Goal: Information Seeking & Learning: Learn about a topic

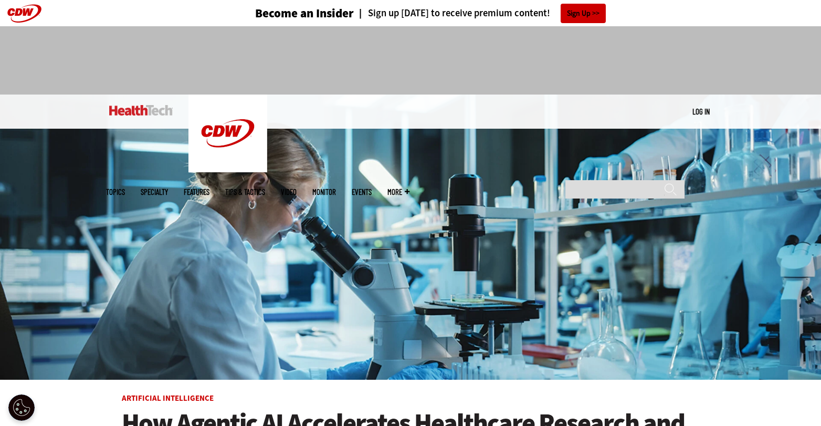
click at [703, 109] on link "Log in" at bounding box center [701, 111] width 17 height 9
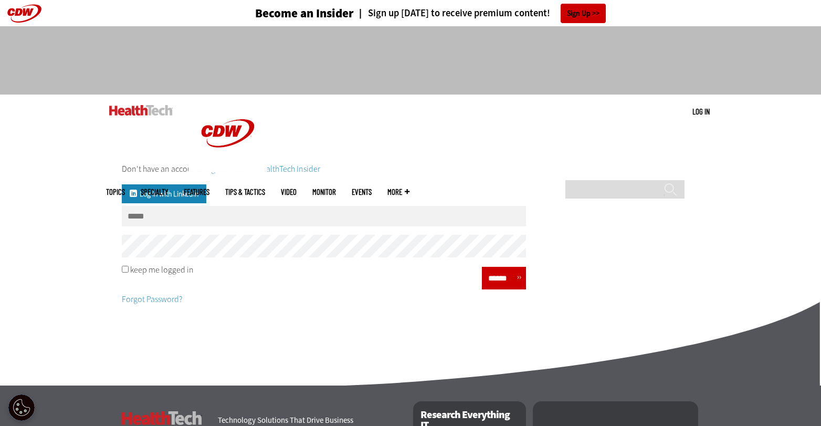
type input "**********"
click at [506, 283] on input "******" at bounding box center [501, 277] width 32 height 15
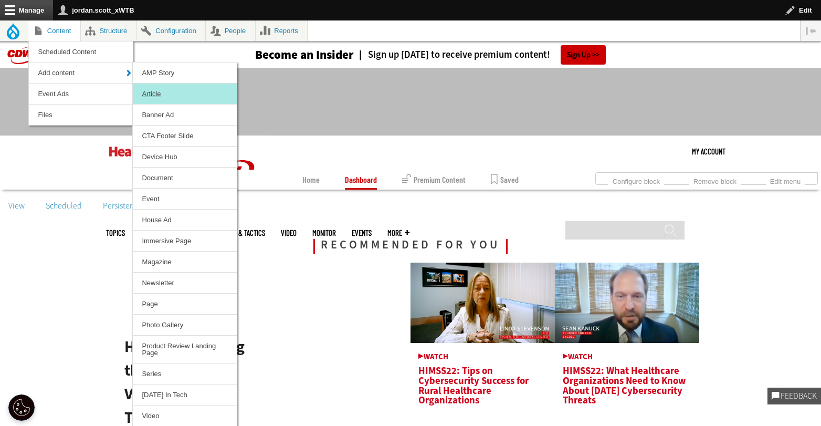
click at [161, 93] on link "Article" at bounding box center [185, 93] width 104 height 20
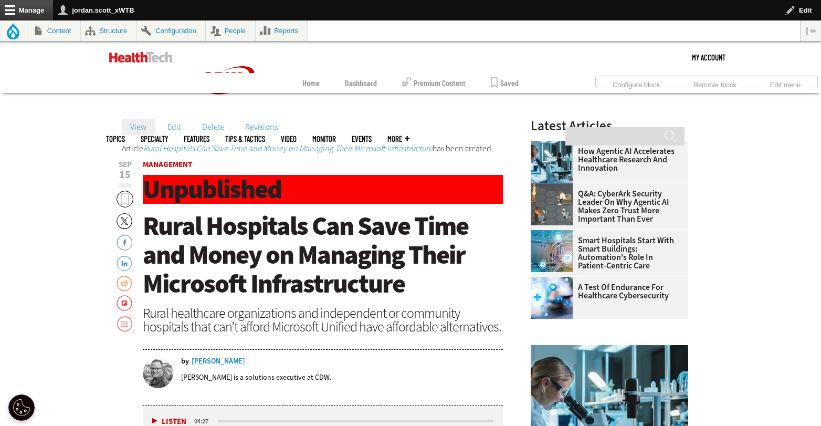
scroll to position [88, 0]
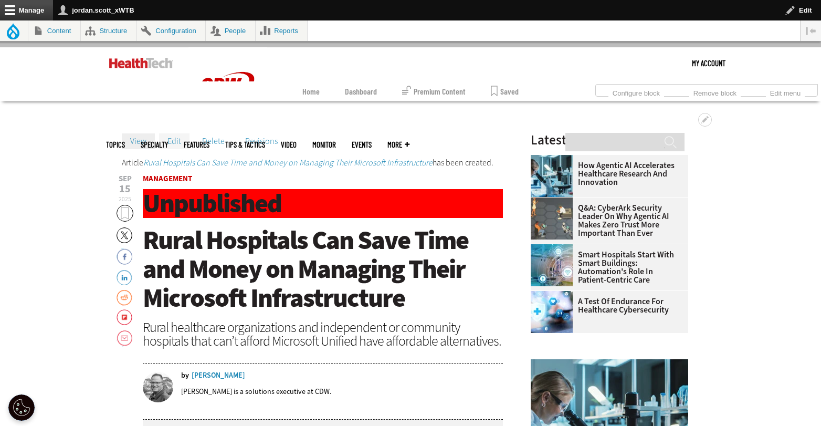
click at [173, 138] on link "Edit" at bounding box center [174, 141] width 30 height 16
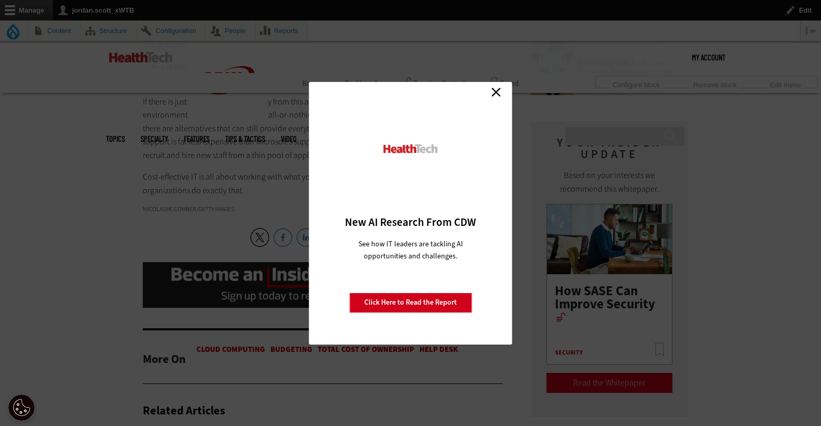
scroll to position [1425, 0]
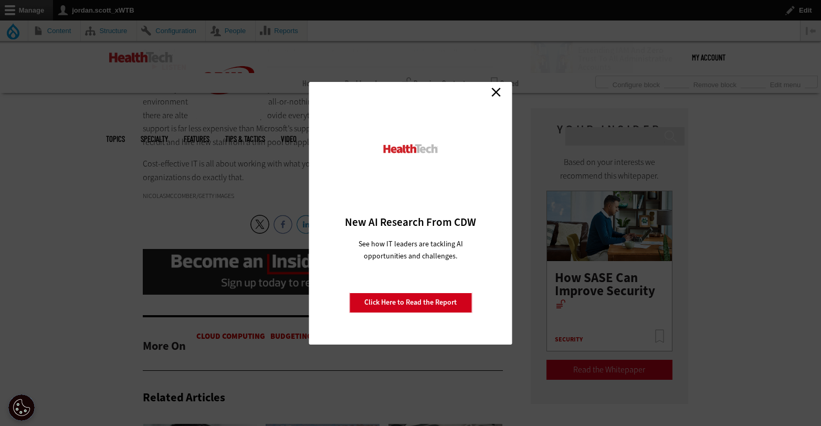
click at [502, 86] on link "Close" at bounding box center [496, 93] width 16 height 16
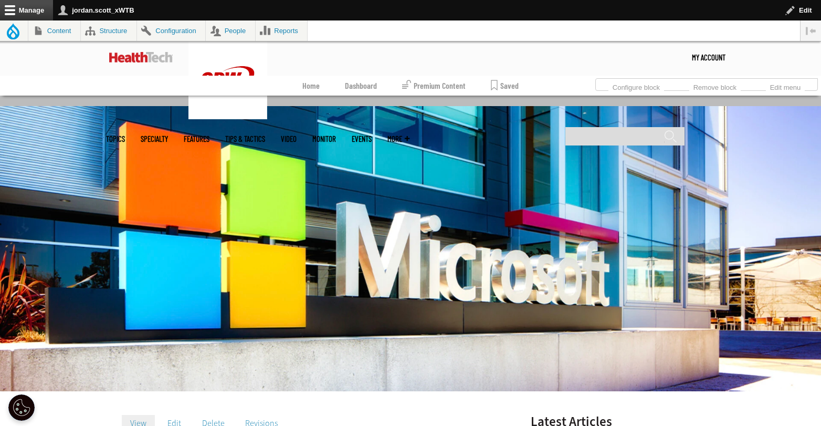
scroll to position [211, 0]
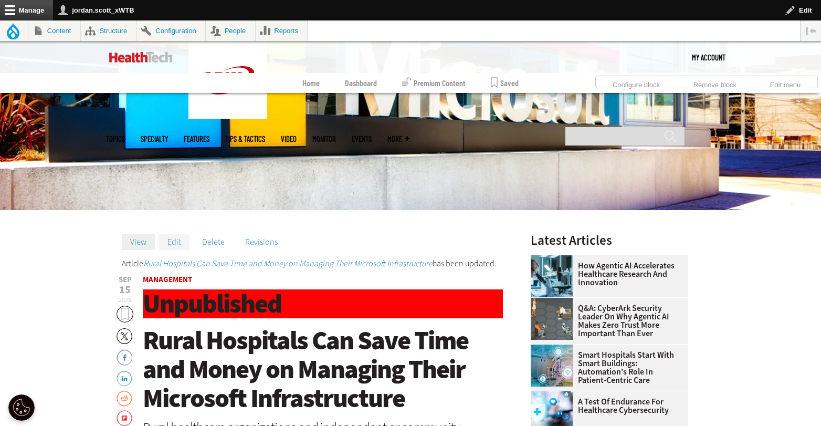
click at [173, 244] on link "Edit" at bounding box center [174, 242] width 30 height 16
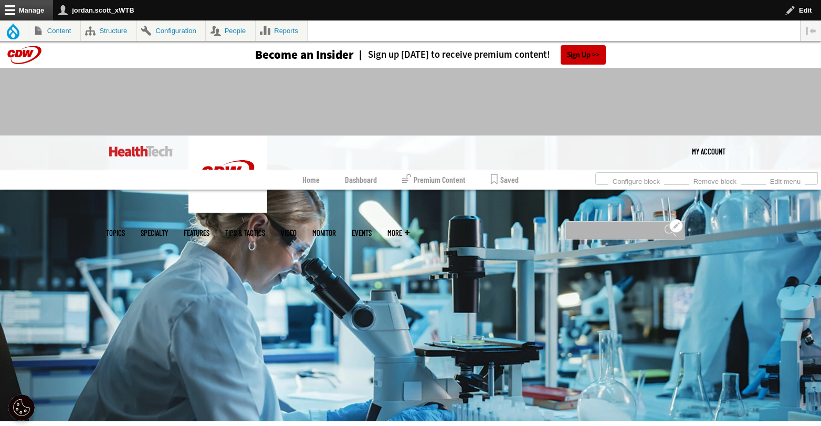
click at [620, 221] on input "Search" at bounding box center [624, 230] width 119 height 18
type input "**********"
click at [664, 224] on input "******" at bounding box center [670, 234] width 13 height 21
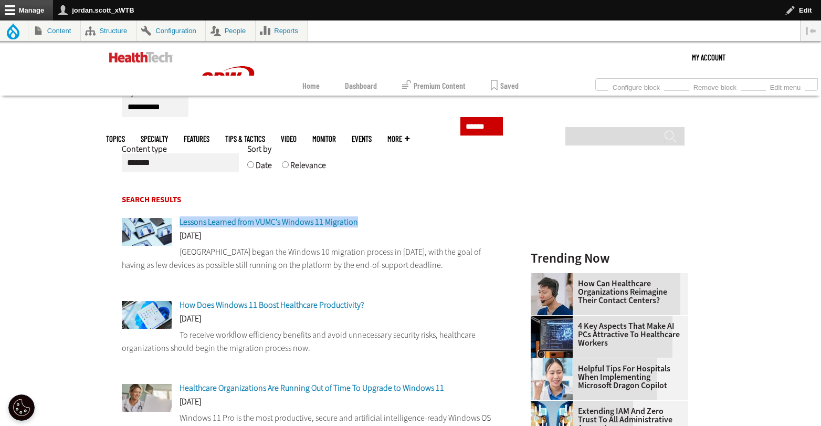
scroll to position [185, 0]
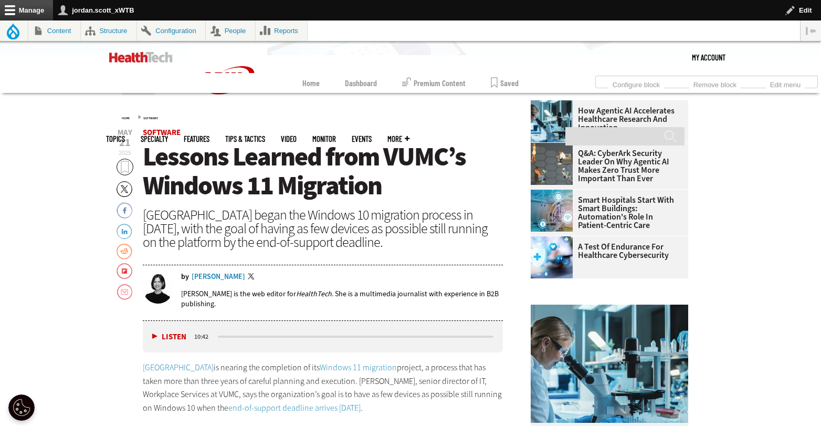
scroll to position [351, 0]
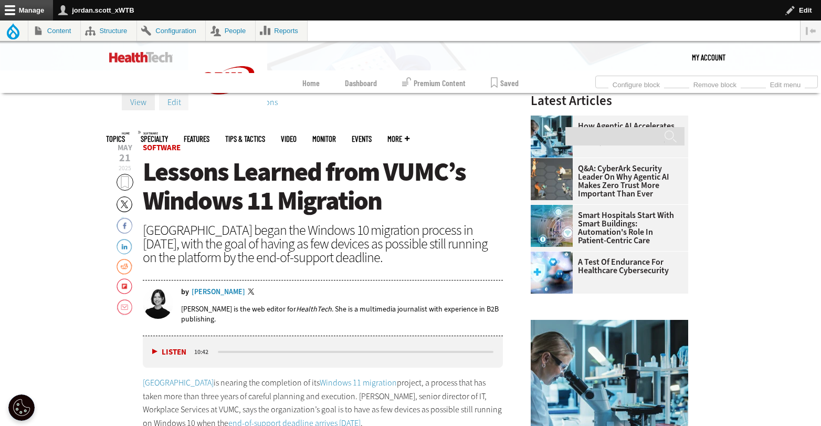
click at [175, 100] on link "Edit" at bounding box center [174, 102] width 30 height 16
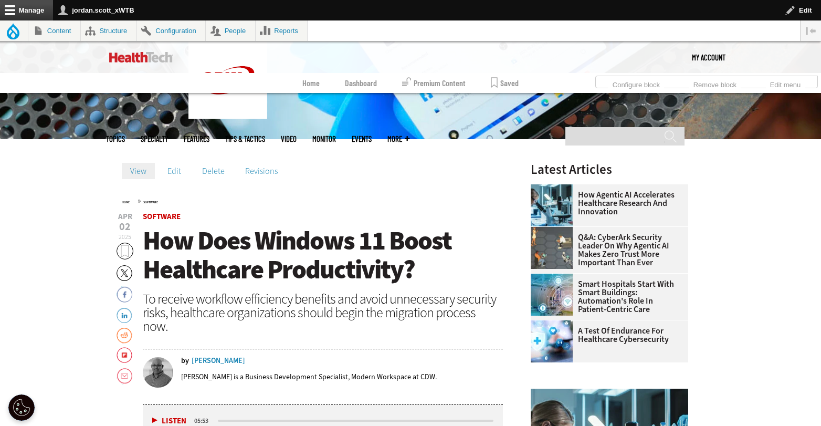
scroll to position [321, 0]
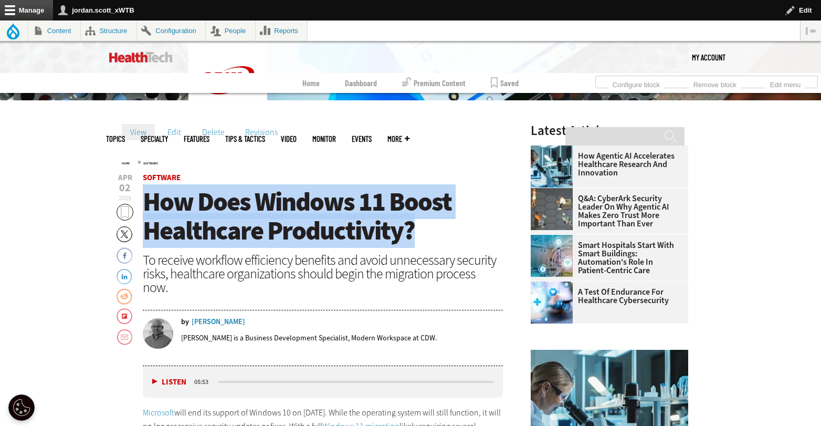
drag, startPoint x: 432, startPoint y: 235, endPoint x: 148, endPoint y: 209, distance: 285.7
click at [148, 209] on h1 "How Does Windows 11 Boost Healthcare Productivity?" at bounding box center [323, 216] width 360 height 58
copy span "How Does Windows 11 Boost Healthcare Productivity?"
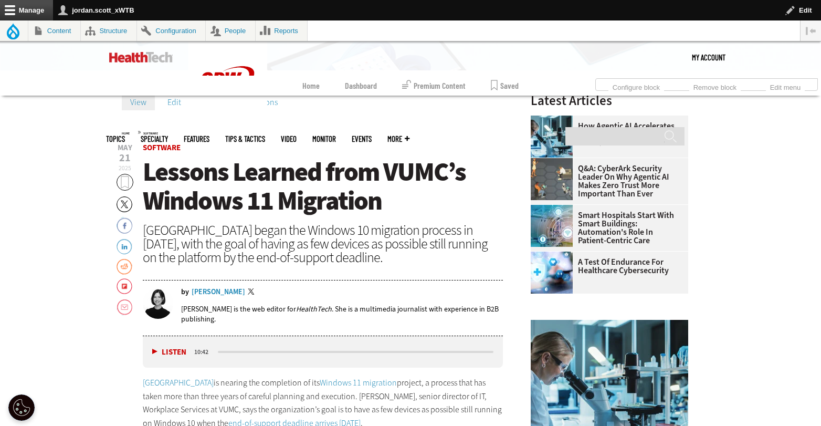
scroll to position [351, 0]
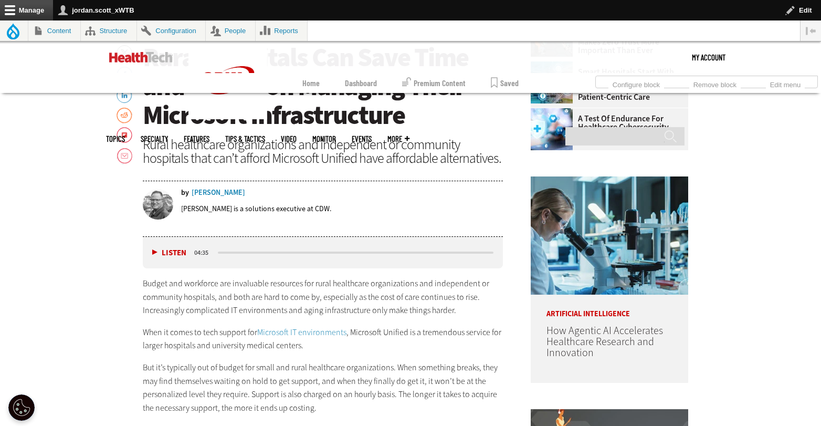
scroll to position [286, 0]
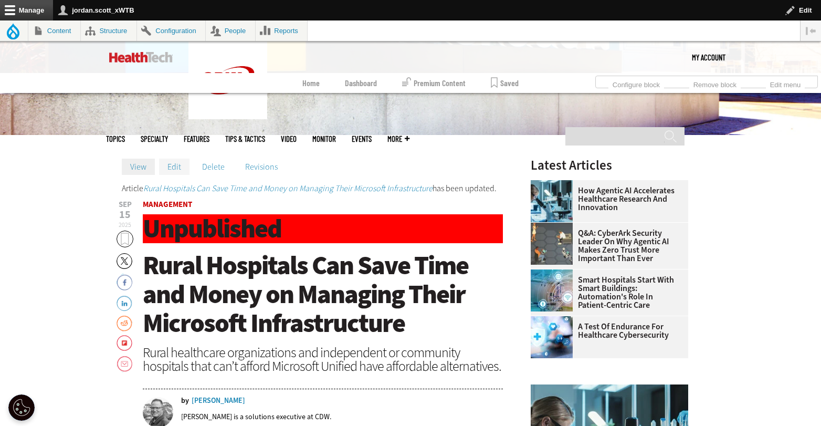
click at [174, 169] on link "Edit" at bounding box center [174, 167] width 30 height 16
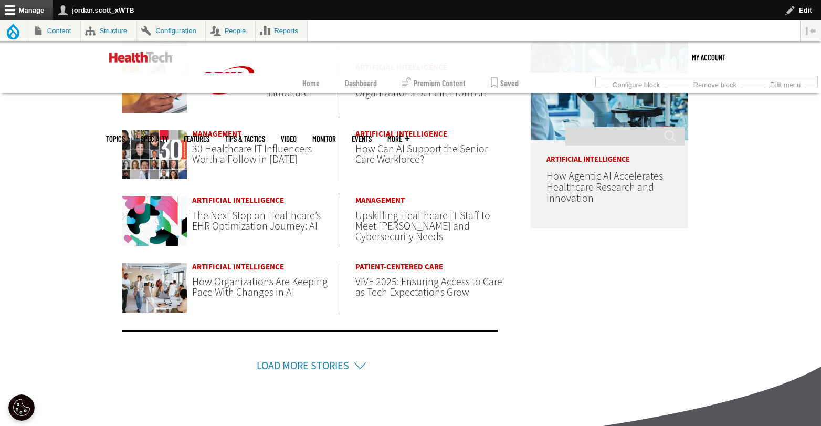
scroll to position [550, 0]
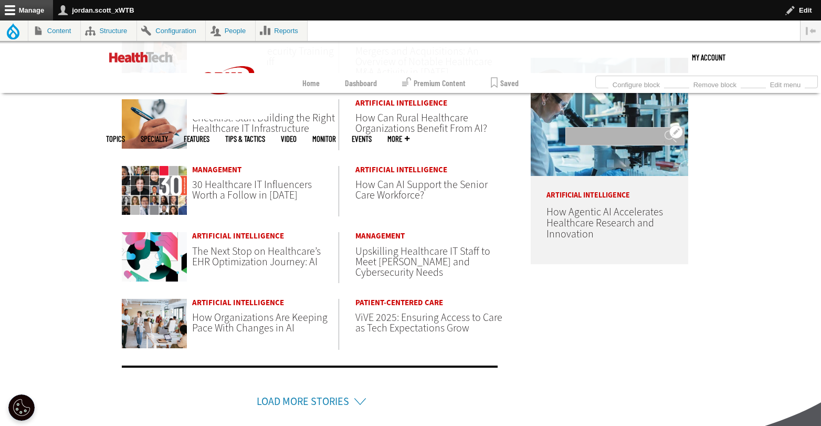
click at [604, 127] on input "Search" at bounding box center [624, 136] width 119 height 18
type input "*******"
click at [664, 130] on input "******" at bounding box center [670, 140] width 13 height 21
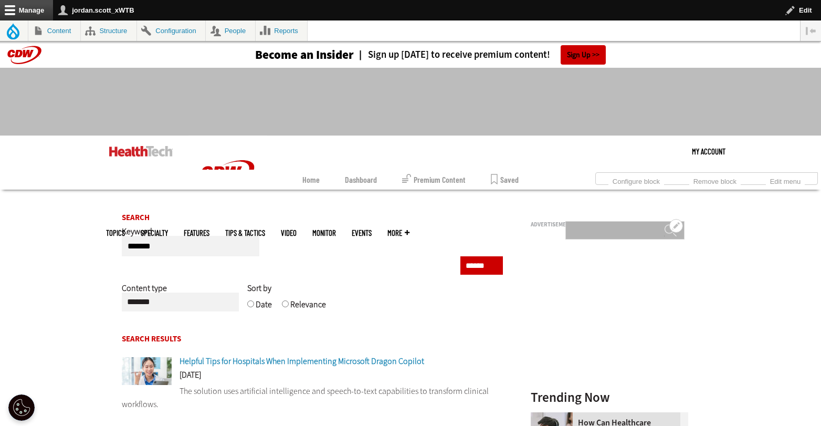
click at [597, 221] on input "Search" at bounding box center [624, 230] width 119 height 18
type input "**********"
click at [664, 224] on input "******" at bounding box center [670, 234] width 13 height 21
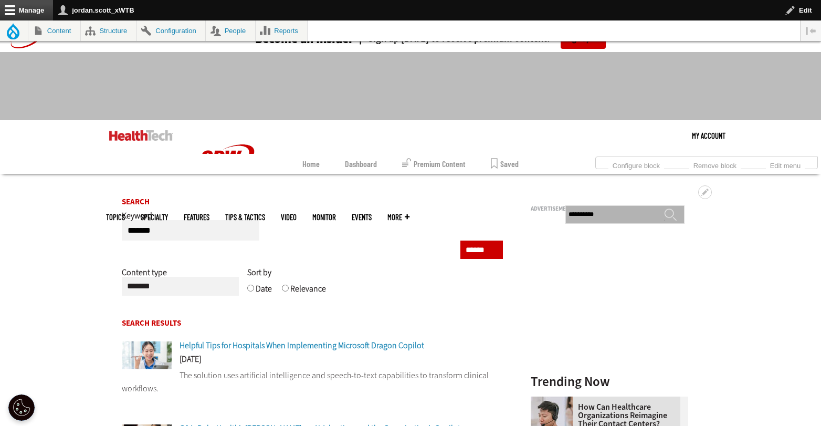
scroll to position [17, 0]
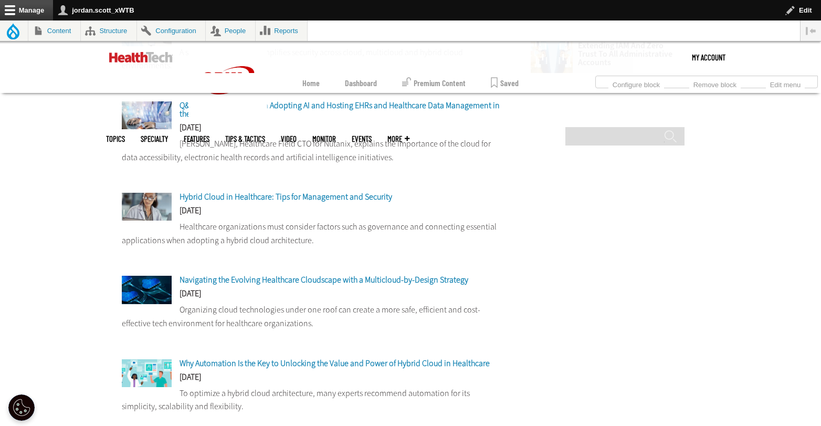
scroll to position [506, 0]
click at [383, 279] on span "Navigating the Evolving Healthcare Cloudscape with a Multicloud-by-Design Strat…" at bounding box center [324, 278] width 289 height 11
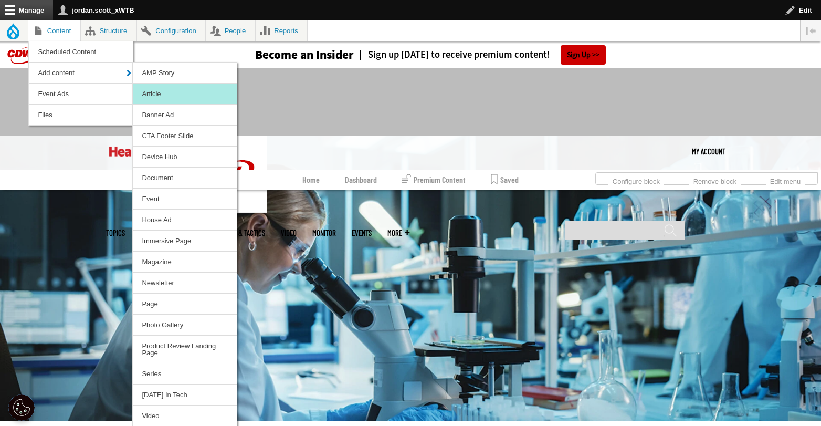
click at [148, 91] on link "Article" at bounding box center [185, 93] width 104 height 20
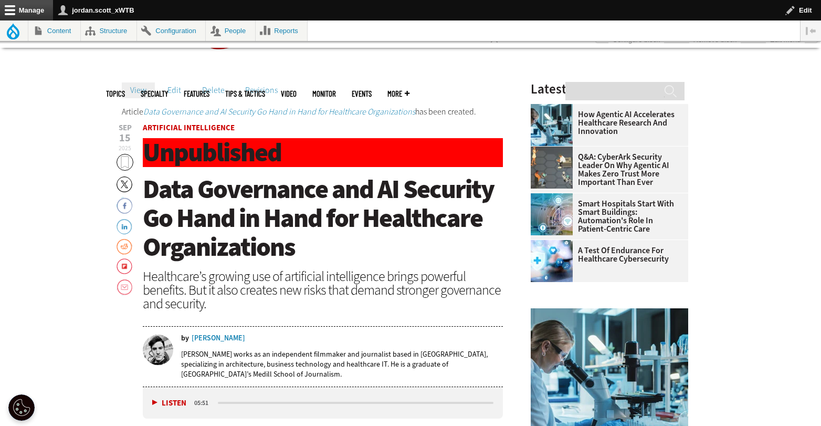
scroll to position [87, 0]
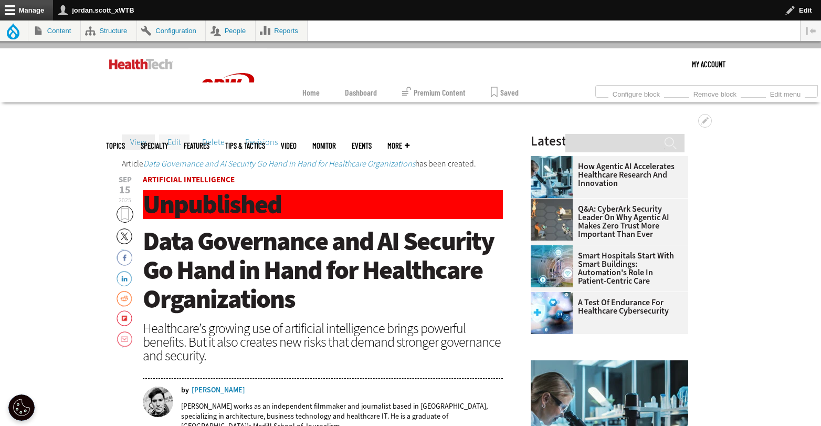
click at [176, 140] on link "Edit" at bounding box center [174, 142] width 30 height 16
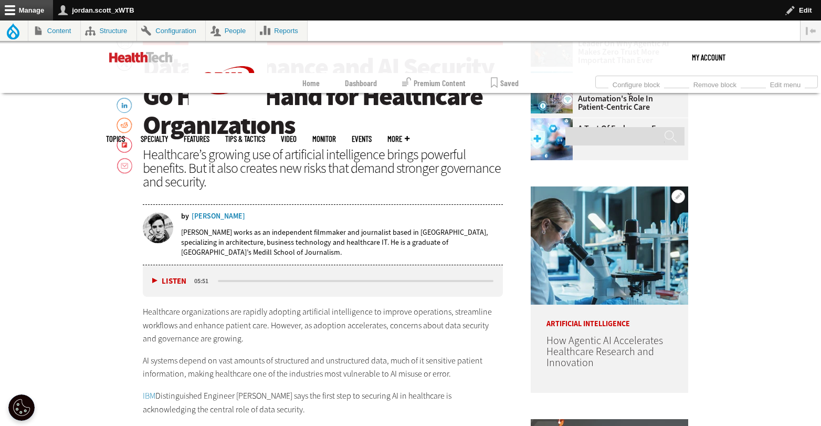
scroll to position [329, 0]
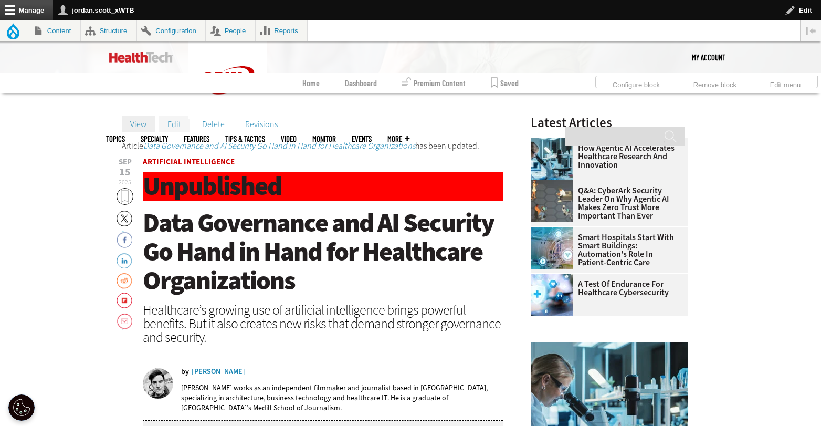
click at [174, 120] on link "Edit" at bounding box center [174, 124] width 30 height 16
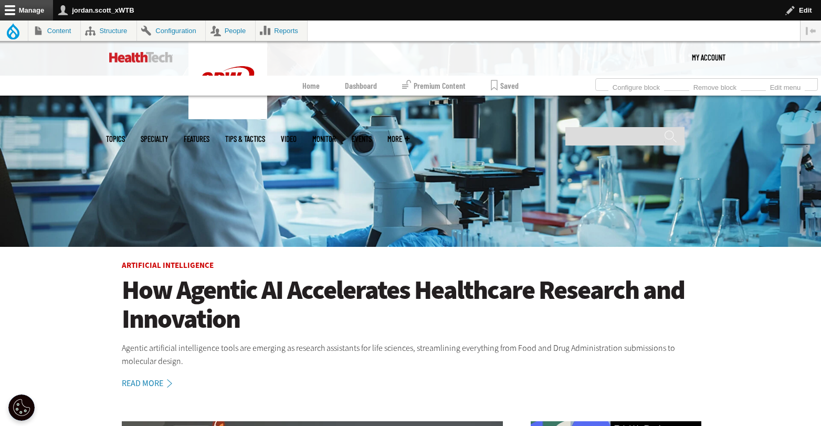
scroll to position [179, 0]
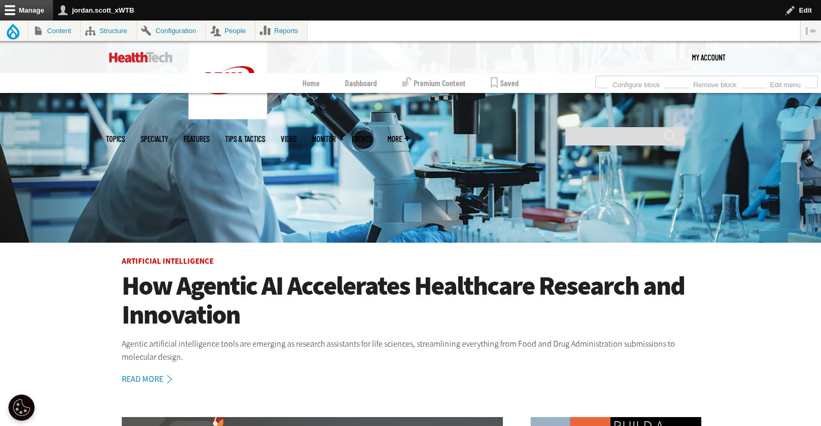
click at [340, 282] on h1 "How Agentic AI Accelerates Healthcare Research and Innovation" at bounding box center [411, 300] width 578 height 58
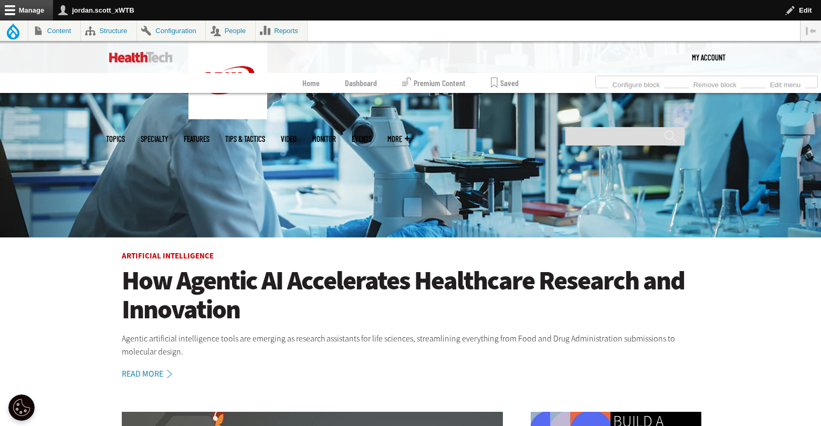
scroll to position [184, 0]
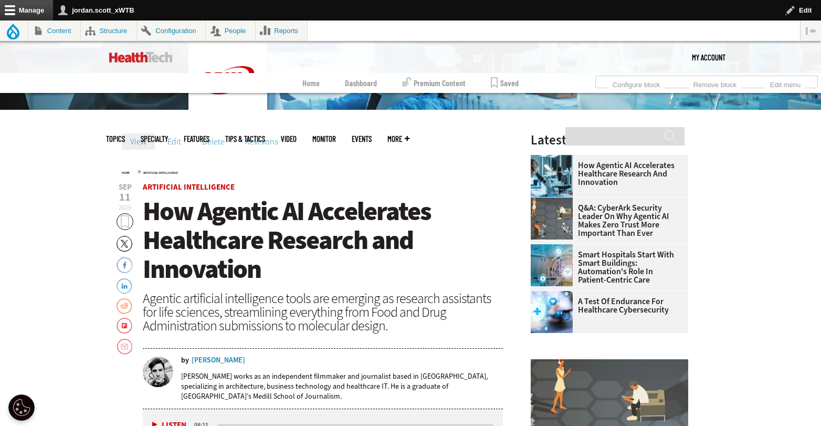
scroll to position [306, 0]
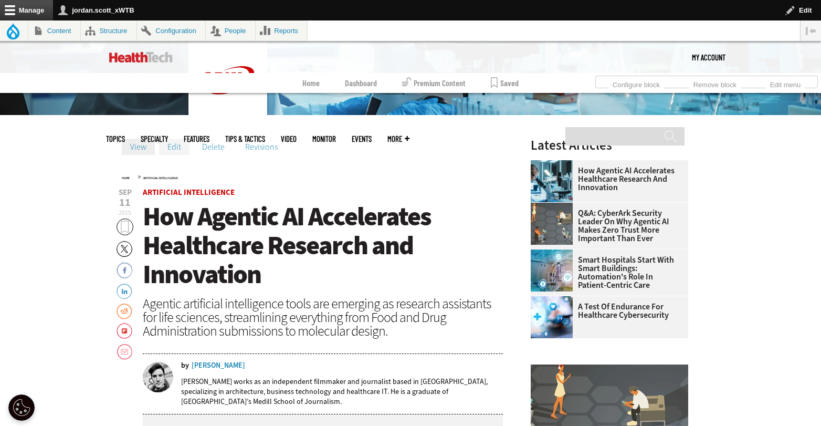
click at [180, 152] on link "Edit" at bounding box center [174, 147] width 30 height 16
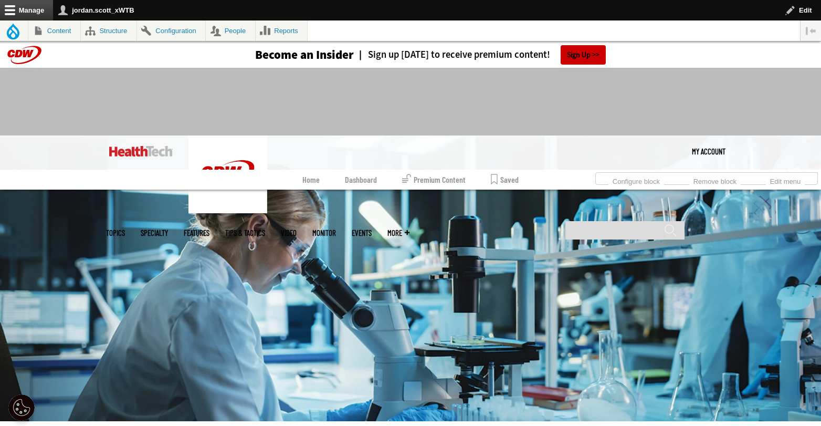
click at [361, 179] on link "Dashboard" at bounding box center [361, 180] width 32 height 20
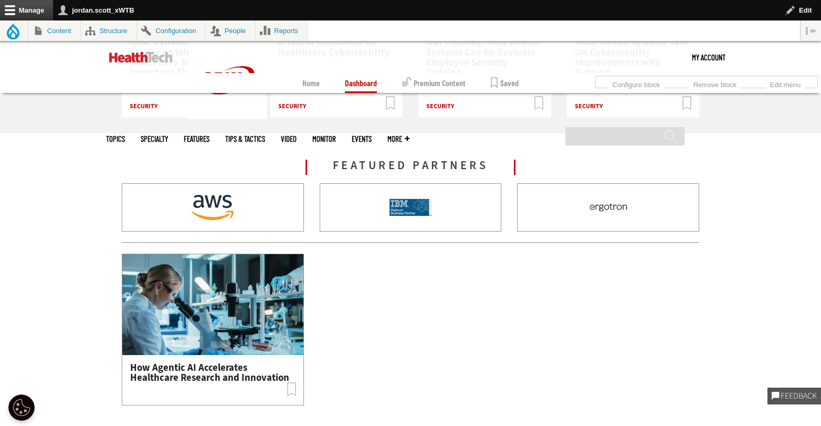
scroll to position [1229, 0]
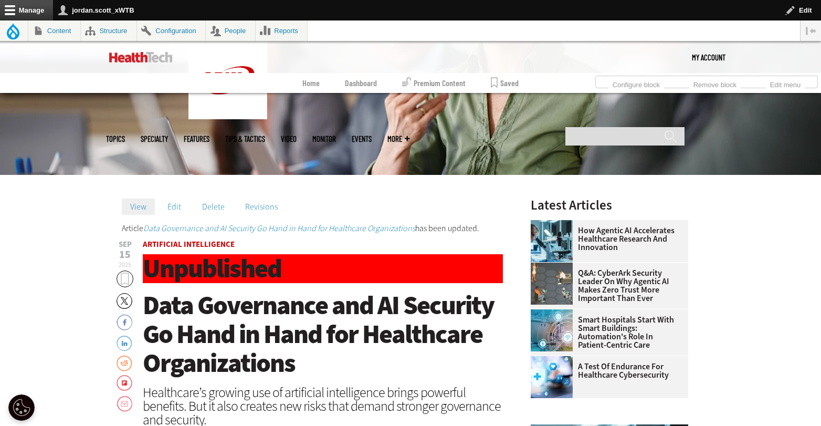
scroll to position [243, 0]
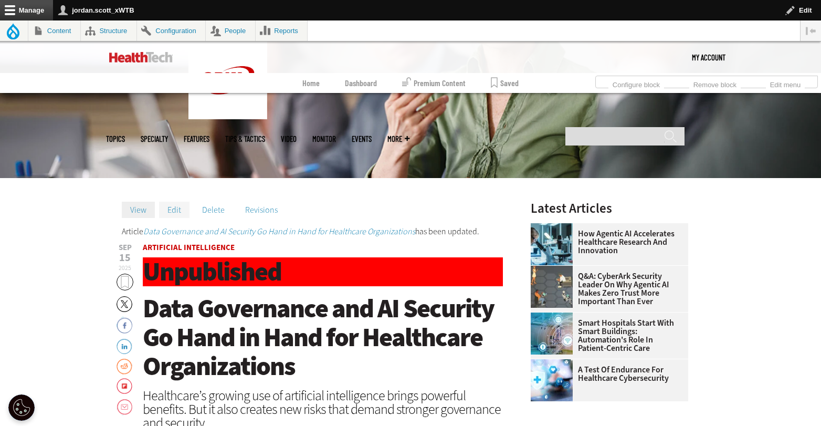
click at [181, 206] on link "Edit" at bounding box center [174, 210] width 30 height 16
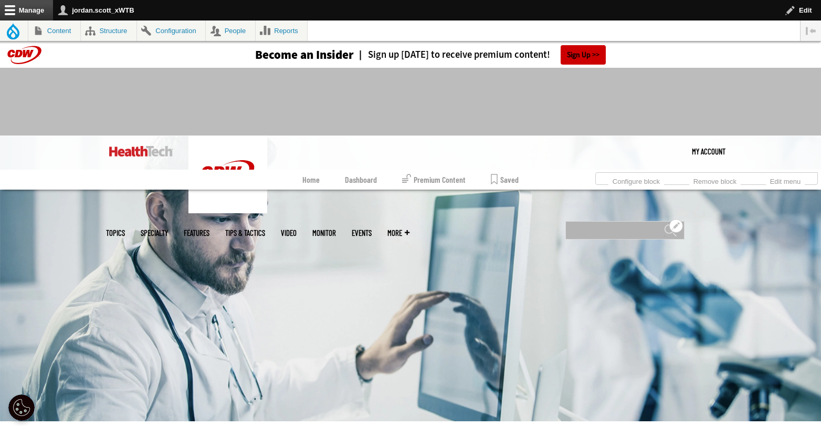
click at [619, 221] on input "Search" at bounding box center [624, 230] width 119 height 18
type input "*********"
click at [664, 224] on input "******" at bounding box center [670, 234] width 13 height 21
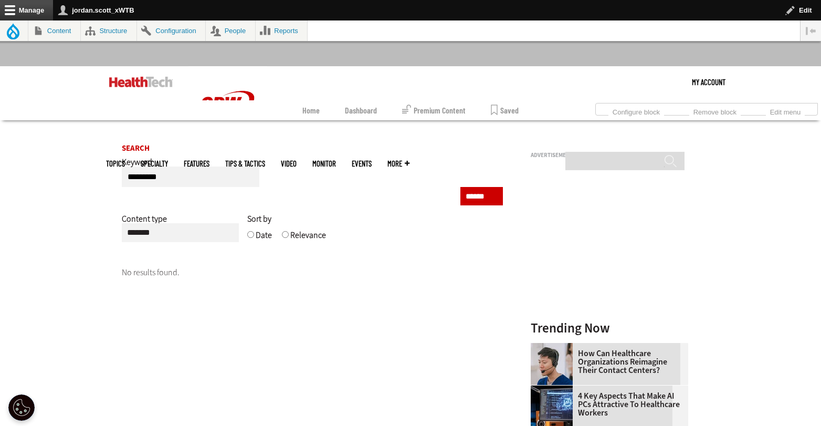
scroll to position [71, 0]
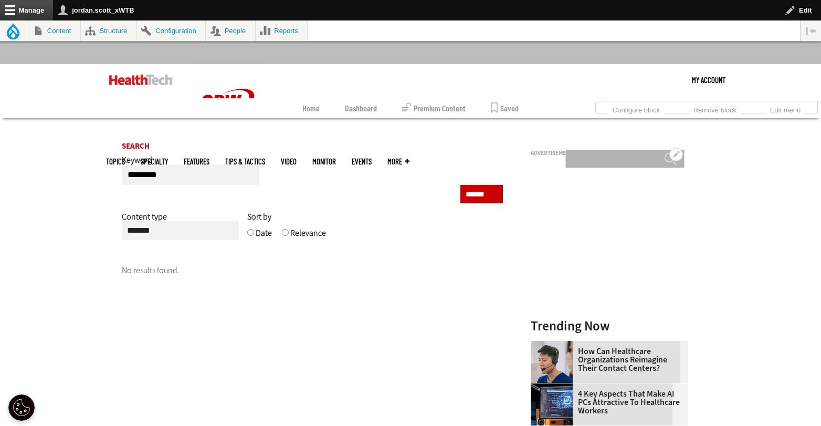
click at [624, 150] on input "Search" at bounding box center [624, 159] width 119 height 18
type input "**********"
click at [664, 152] on input "******" at bounding box center [670, 162] width 13 height 21
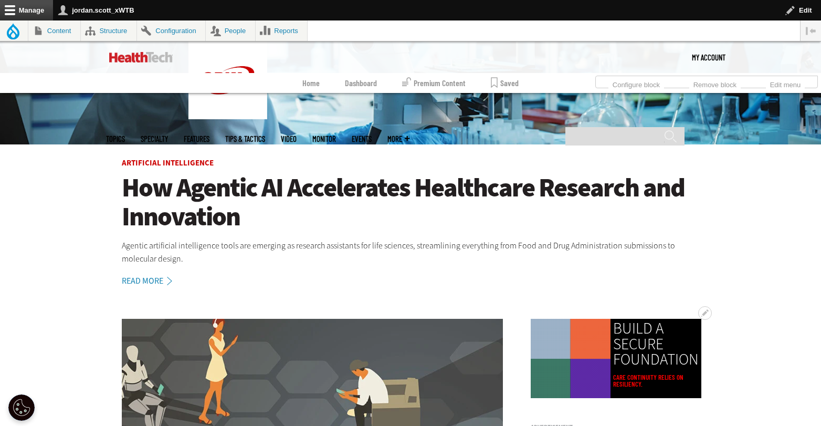
scroll to position [298, 0]
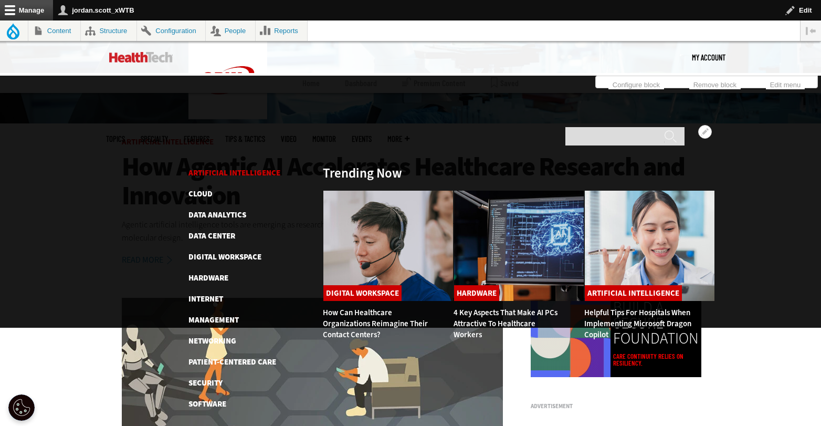
click at [218, 167] on link "Artificial Intelligence" at bounding box center [234, 172] width 92 height 11
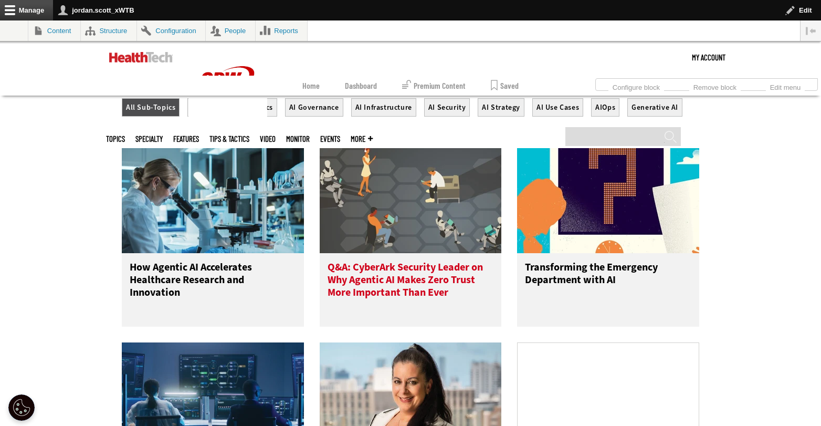
scroll to position [379, 0]
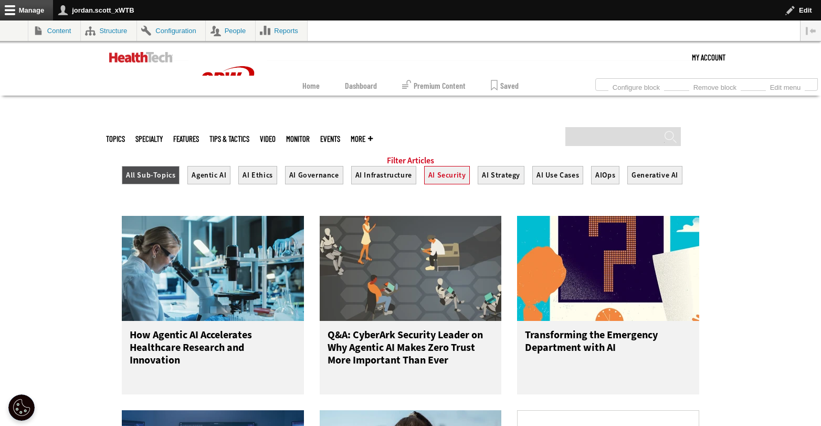
click at [459, 183] on button "AI Security" at bounding box center [447, 175] width 46 height 18
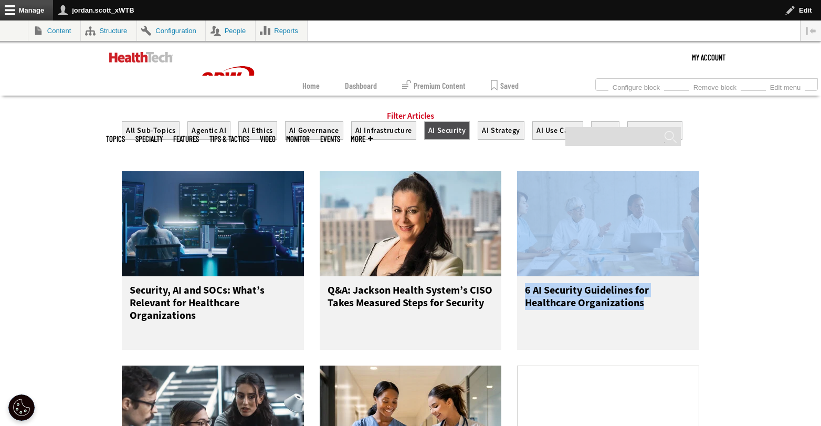
scroll to position [245, 0]
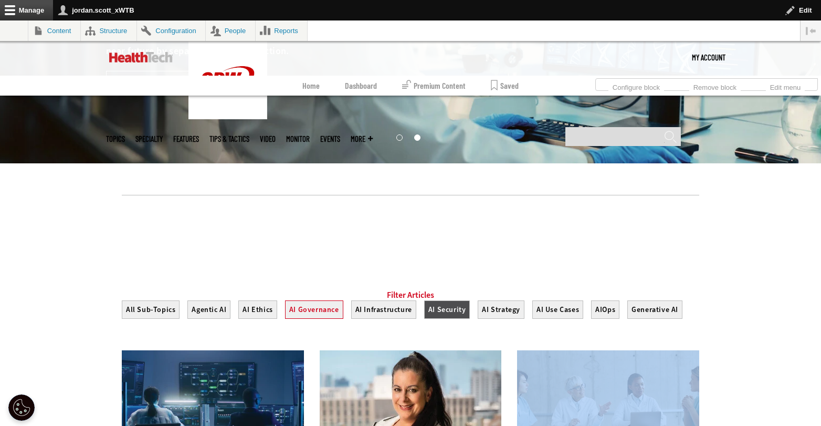
click at [307, 316] on button "AI Governance" at bounding box center [314, 309] width 58 height 18
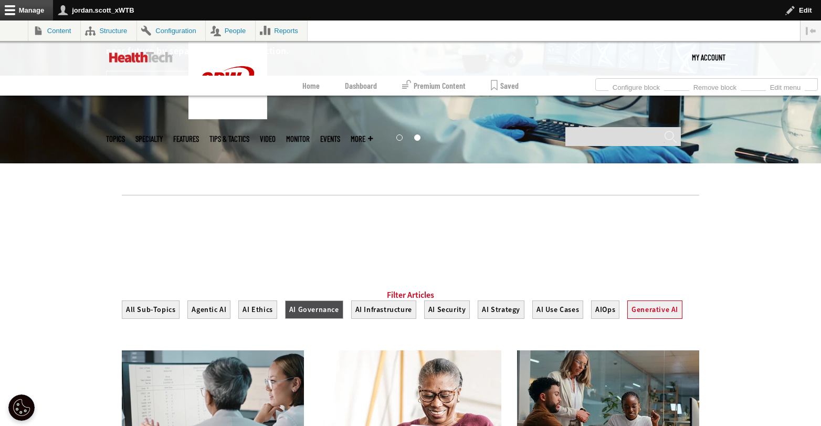
click at [646, 313] on button "Generative AI" at bounding box center [654, 309] width 55 height 18
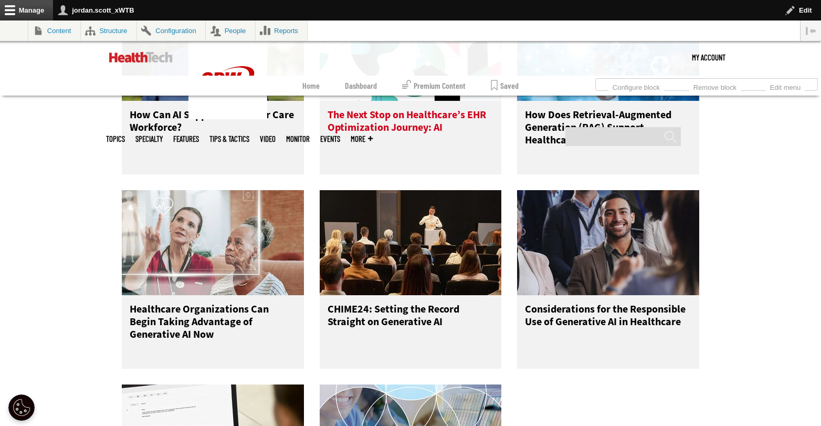
scroll to position [1015, 0]
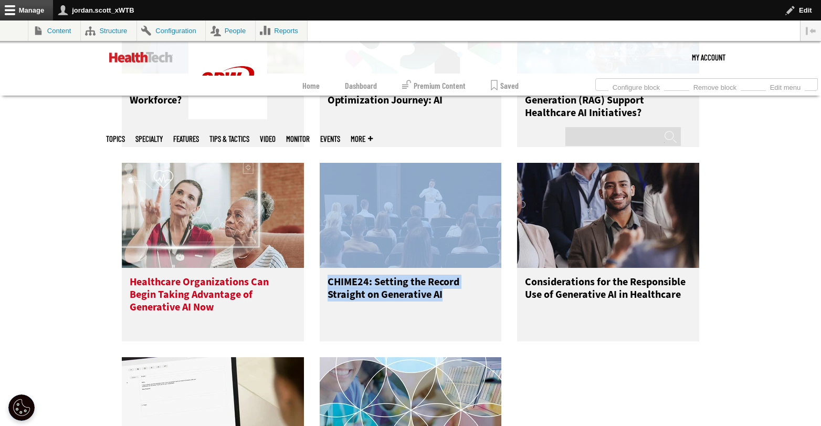
click at [243, 299] on h3 "Healthcare Organizations Can Begin Taking Advantage of Generative AI Now" at bounding box center [213, 297] width 166 height 42
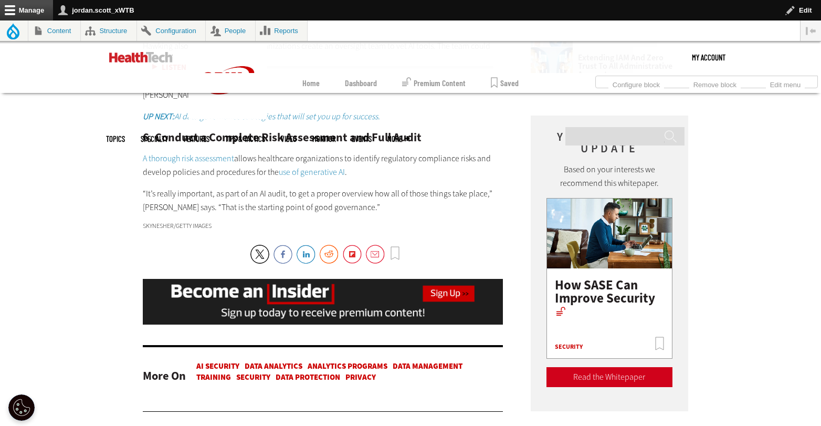
scroll to position [1351, 0]
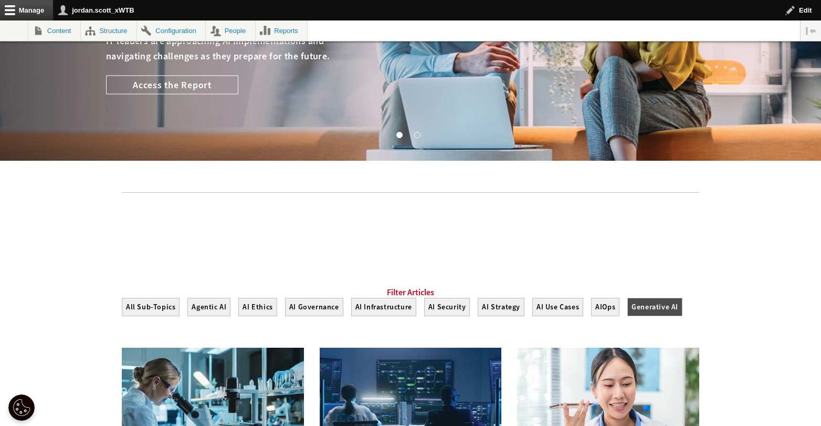
scroll to position [331, 0]
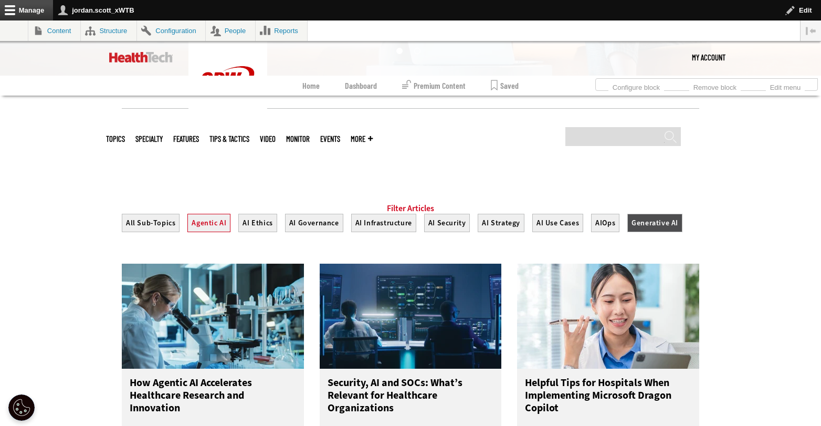
click at [221, 232] on button "Agentic AI" at bounding box center [208, 223] width 43 height 18
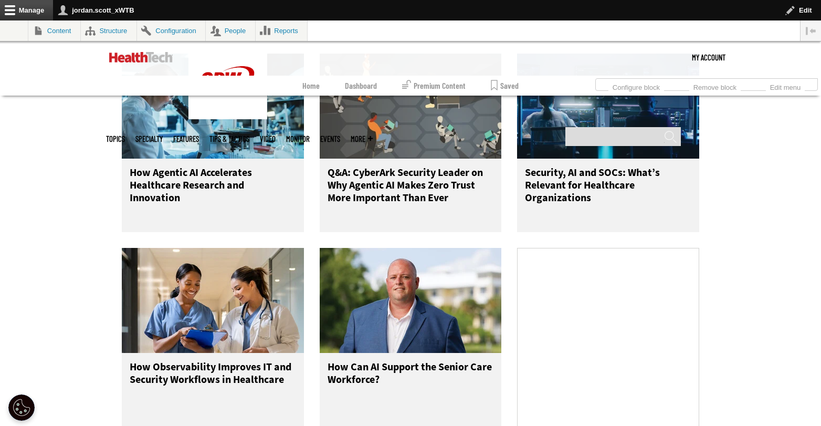
scroll to position [457, 0]
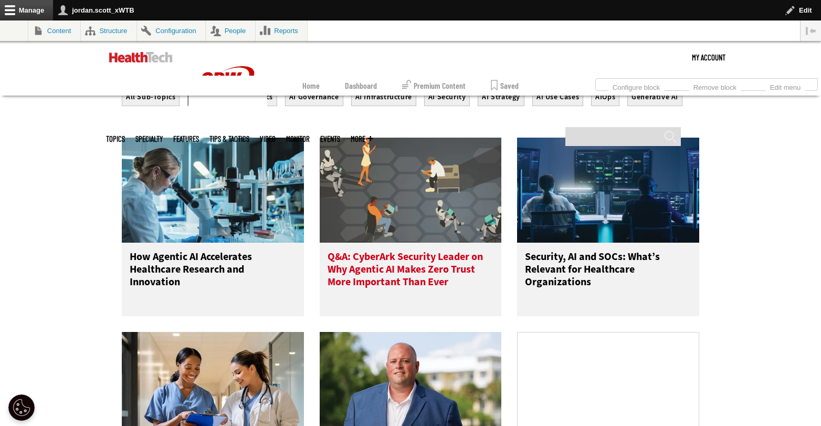
click at [386, 276] on h3 "Q&A: CyberArk Security Leader on Why Agentic AI Makes Zero Trust More Important…" at bounding box center [411, 271] width 166 height 42
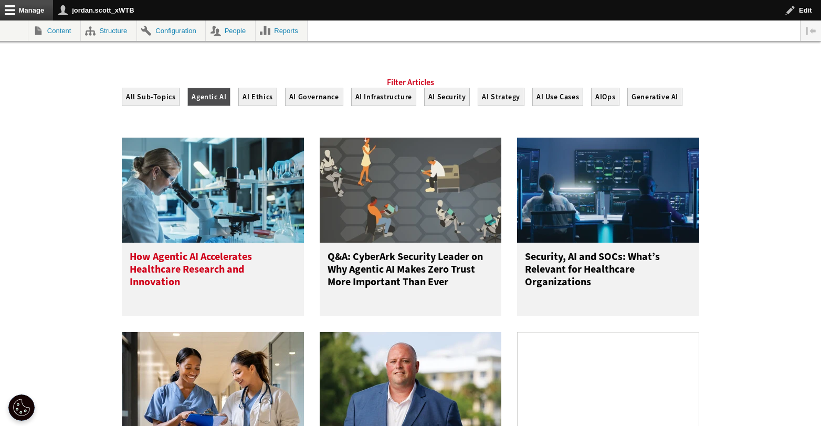
click at [204, 283] on h3 "How Agentic AI Accelerates Healthcare Research and Innovation" at bounding box center [213, 271] width 166 height 42
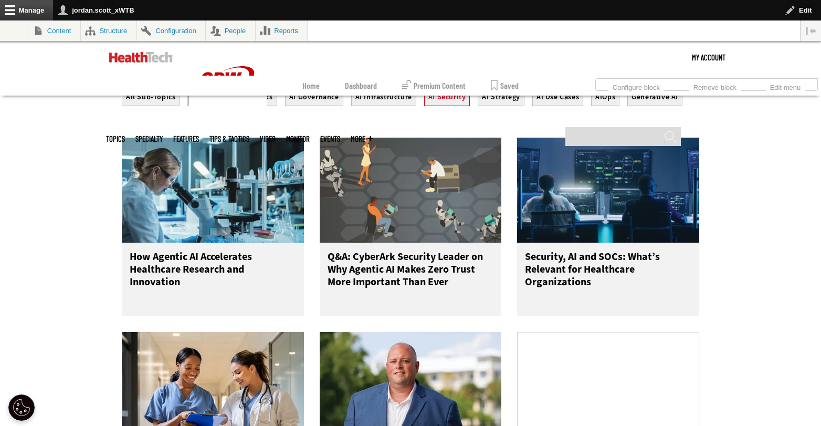
click at [448, 106] on button "AI Security" at bounding box center [447, 97] width 46 height 18
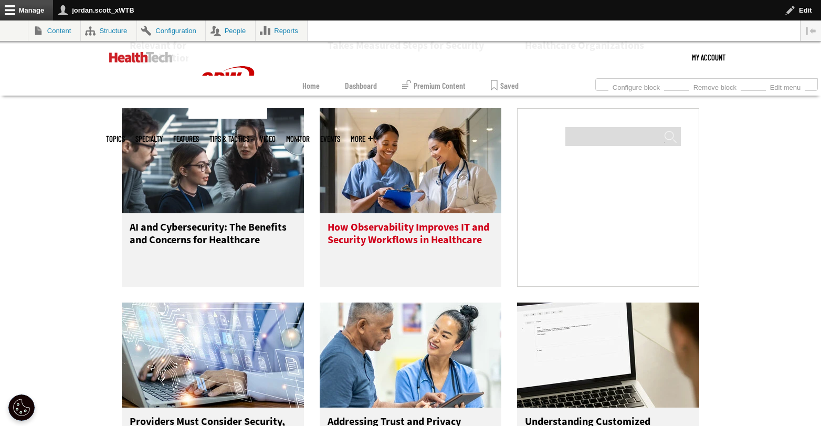
scroll to position [669, 0]
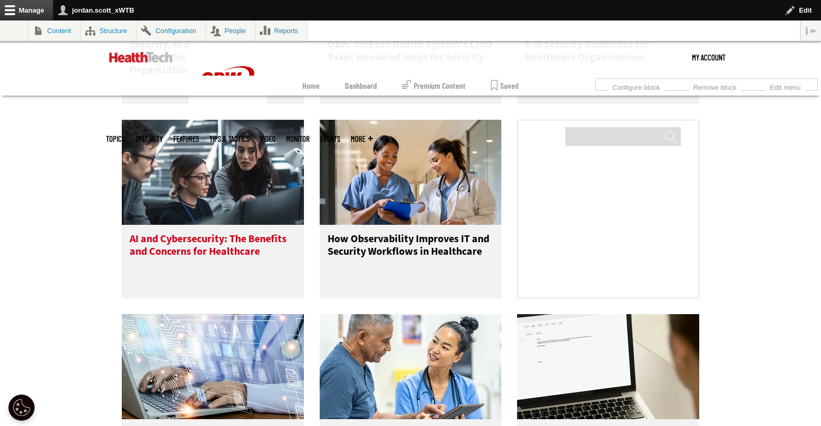
click at [231, 260] on h3 "AI and Cybersecurity: The Benefits and Concerns for Healthcare" at bounding box center [213, 254] width 166 height 42
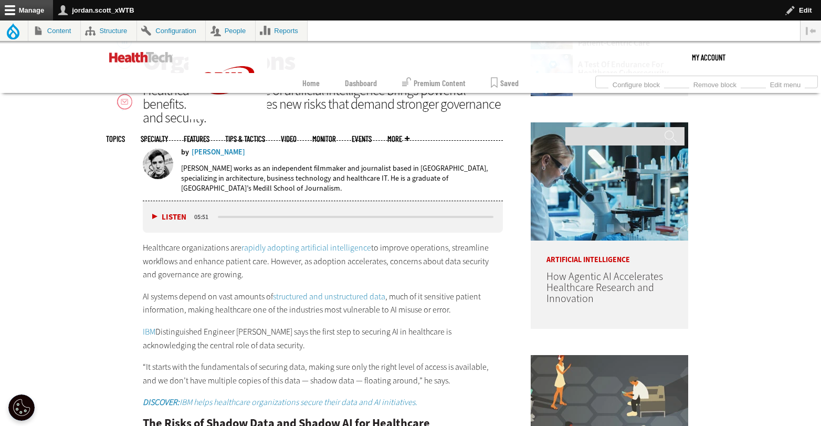
scroll to position [434, 0]
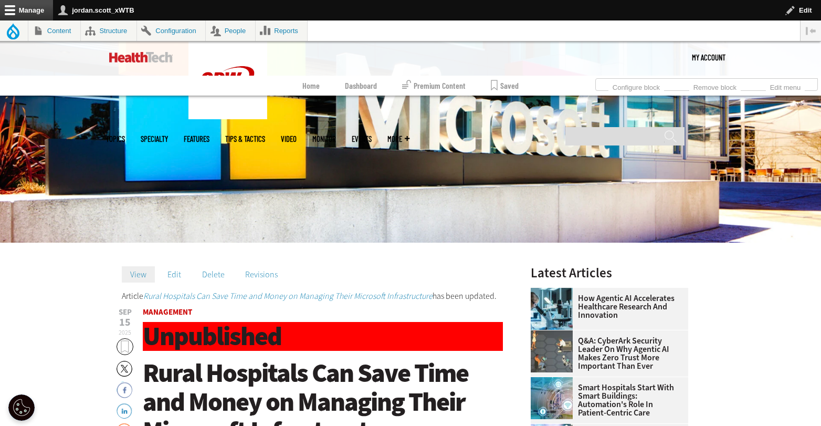
scroll to position [225, 0]
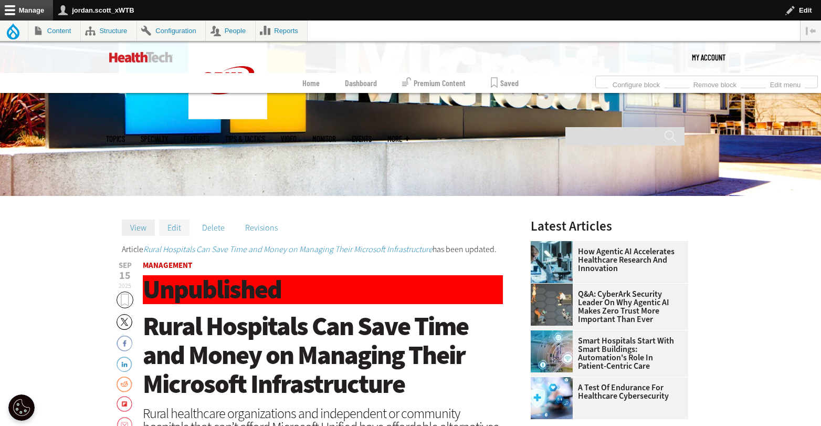
click at [166, 222] on link "Edit" at bounding box center [174, 227] width 30 height 16
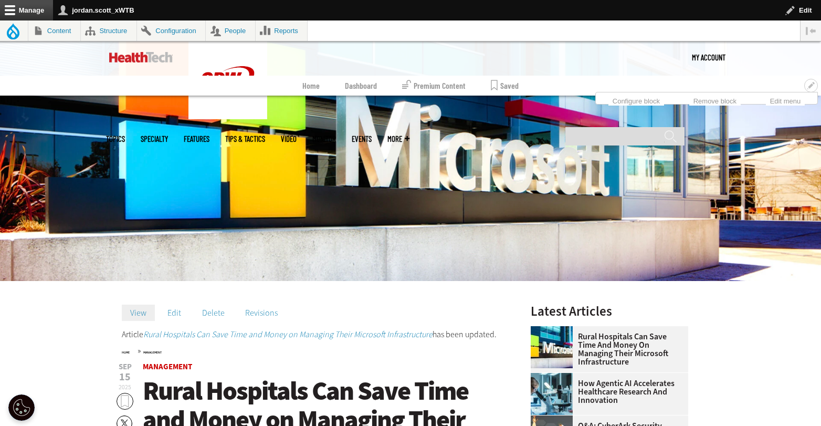
scroll to position [191, 0]
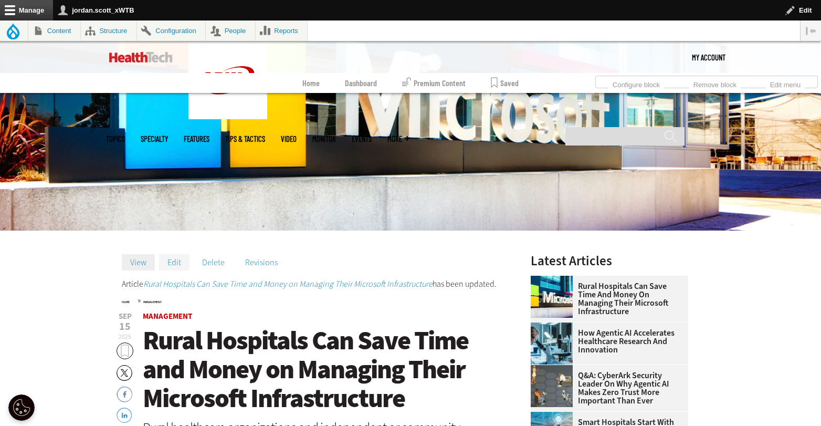
click at [174, 259] on link "Edit" at bounding box center [174, 262] width 30 height 16
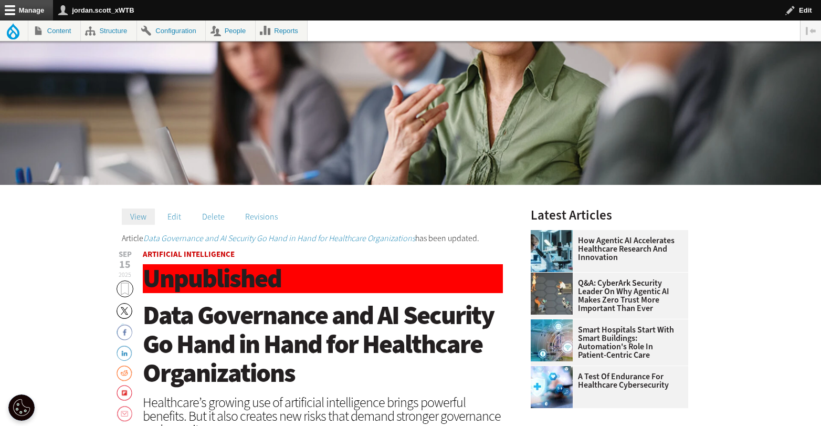
scroll to position [57, 0]
